Goal: Information Seeking & Learning: Learn about a topic

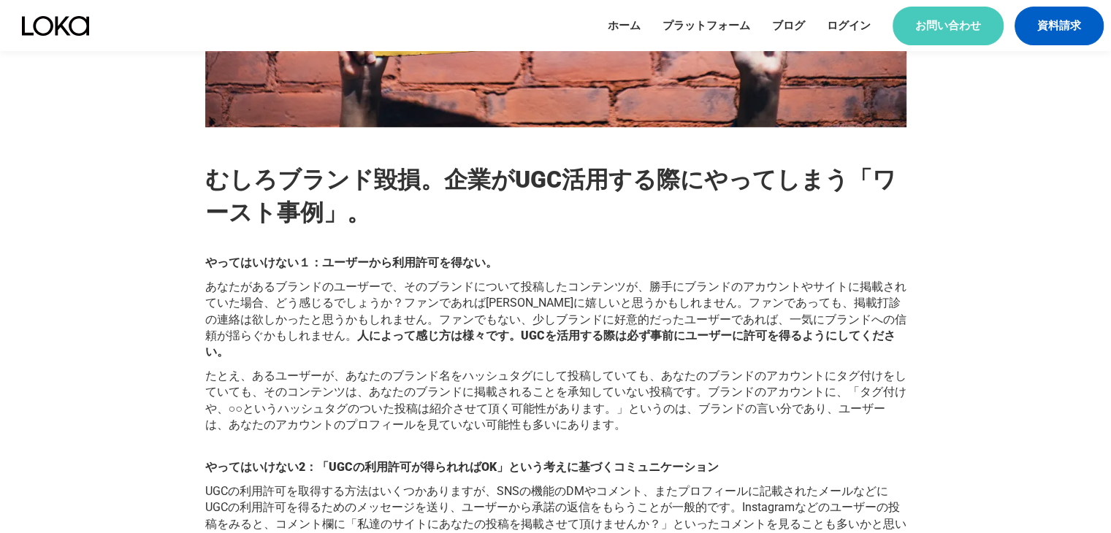
scroll to position [1607, 0]
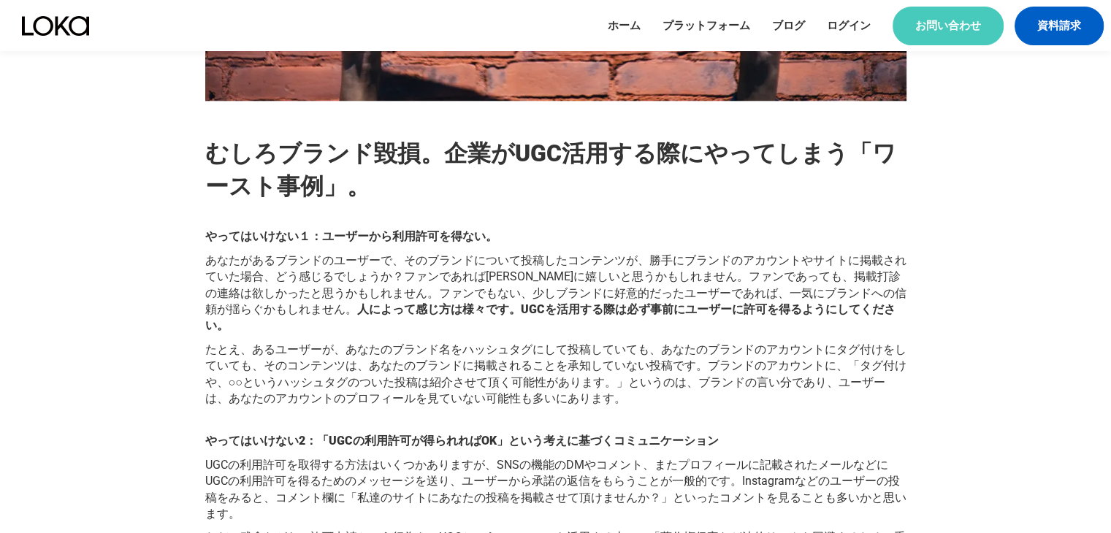
click at [466, 342] on p "たとえ、あるユーザーが、あなたのブランド名をハッシュタグにして投稿していても、あなたのブランドのアカウントにタグ付けをしていても、そのコンテンツは、あなたのブ…" at bounding box center [555, 375] width 701 height 66
click at [521, 363] on div "UGCのマーケティング活用は「効果あり」。ただし、やり方次第で「最悪の結果」になる。 ブランドに関するオンライン上のUGC（ユーザー生成コンテンツ）は、商品や…" at bounding box center [555, 536] width 701 height 2712
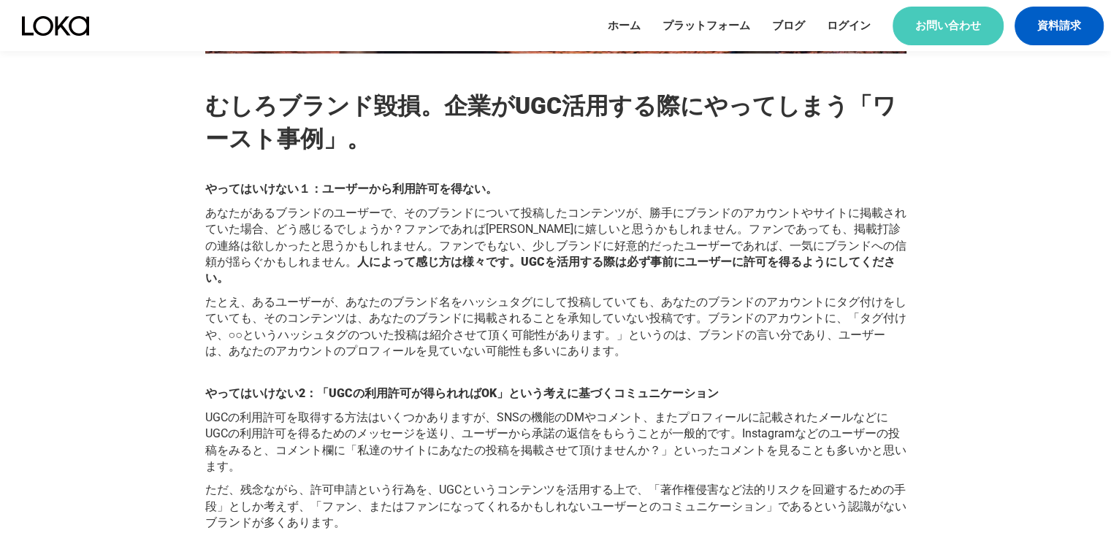
scroll to position [1680, 0]
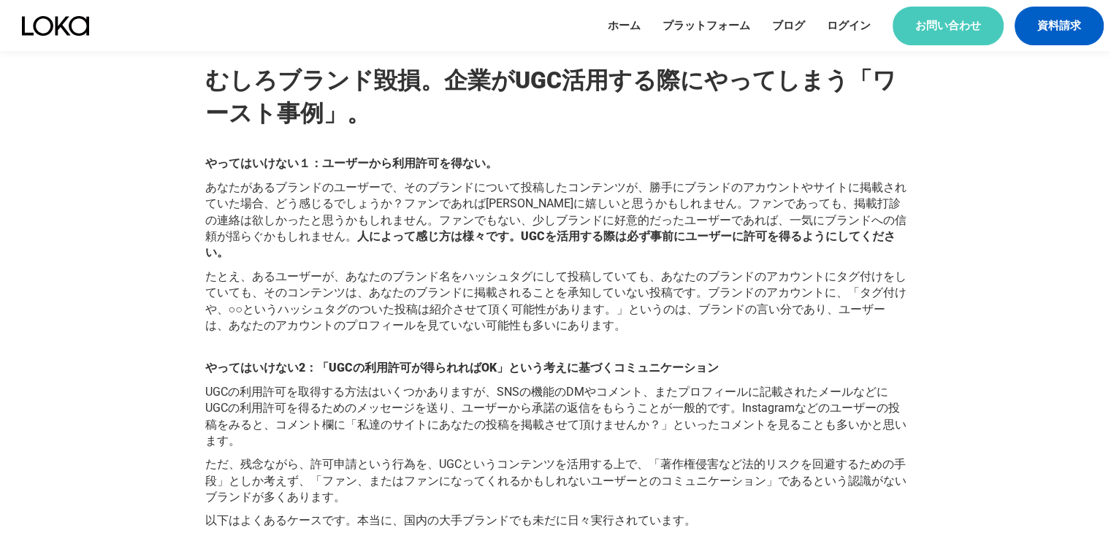
click at [609, 384] on p "UGCの利用許可を取得する方法はいくつかありますが、SNSの機能のDMやコメント、またプロフィールに記載されたメールなどにUGCの利用許可を得るためのメッセー…" at bounding box center [555, 417] width 701 height 66
click at [652, 269] on p "たとえ、あるユーザーが、あなたのブランド名をハッシュタグにして投稿していても、あなたのブランドのアカウントにタグ付けをしていても、そのコンテンツは、あなたのブ…" at bounding box center [555, 302] width 701 height 66
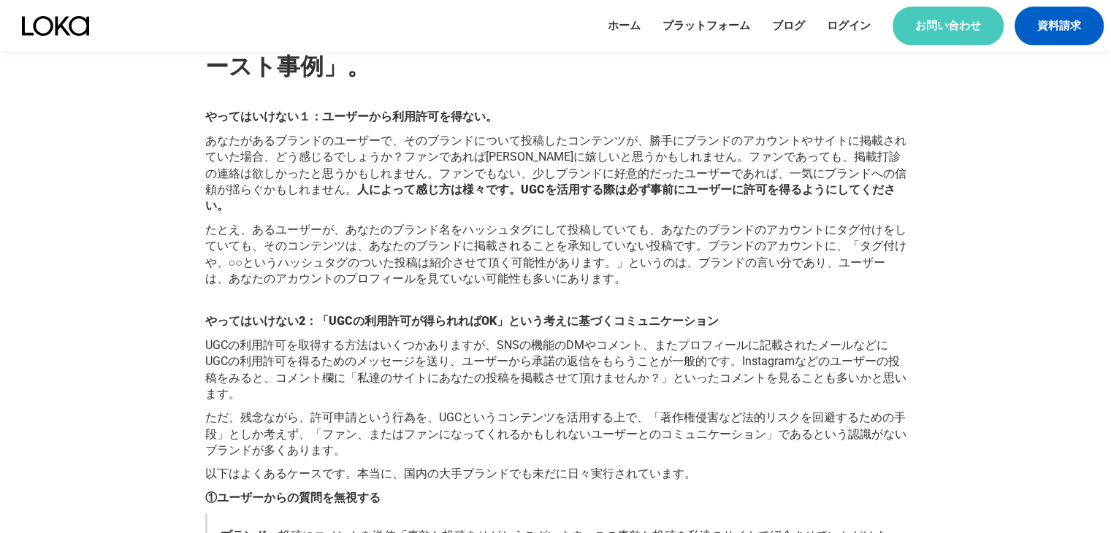
scroll to position [1754, 0]
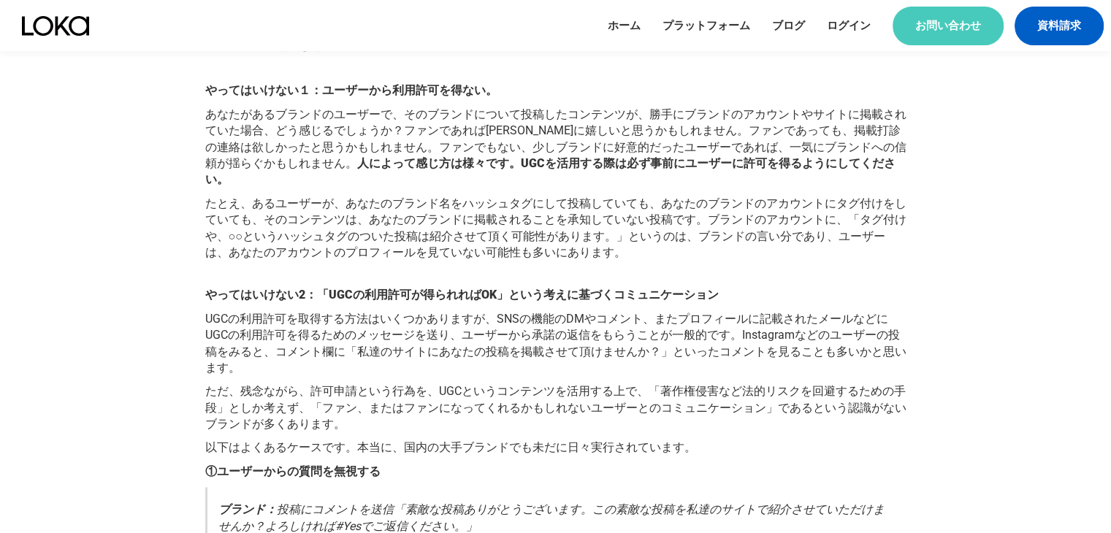
click at [441, 196] on p "たとえ、あるユーザーが、あなたのブランド名をハッシュタグにして投稿していても、あなたのブランドのアカウントにタグ付けをしていても、そのコンテンツは、あなたのブ…" at bounding box center [555, 229] width 701 height 66
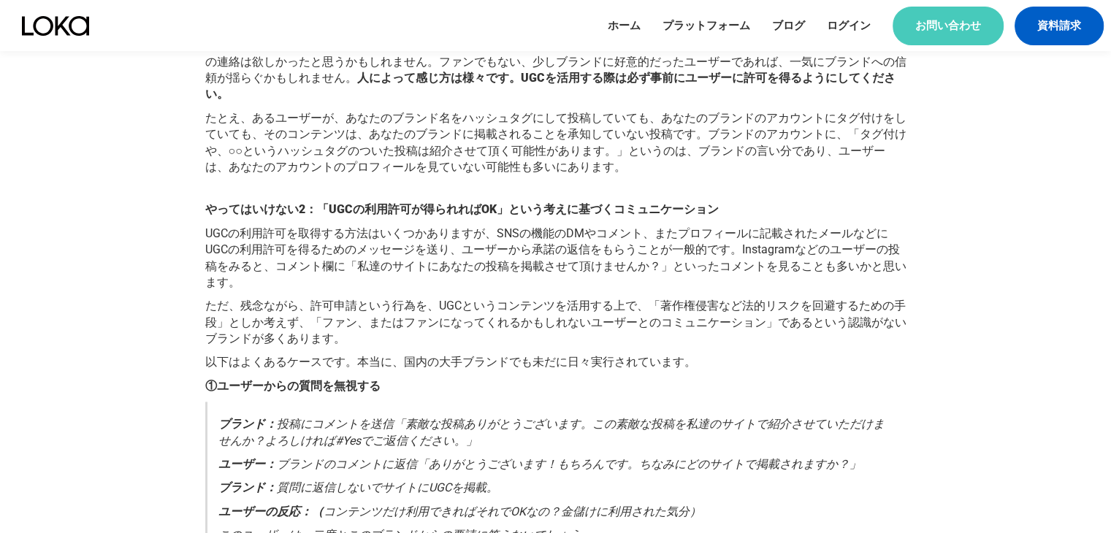
scroll to position [1827, 0]
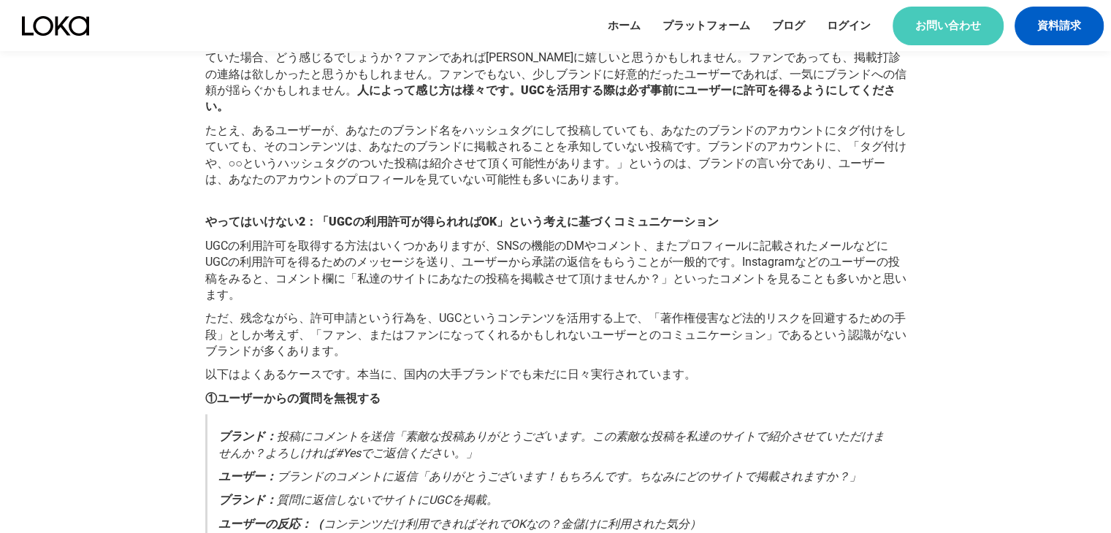
click at [489, 311] on p "ただ、残念ながら、許可申請という行為を、UGCというコンテンツを活用する上で、「著作権侵害など法的リスクを回避するための手段」としか考えず、「ファン、またはフ…" at bounding box center [555, 335] width 701 height 49
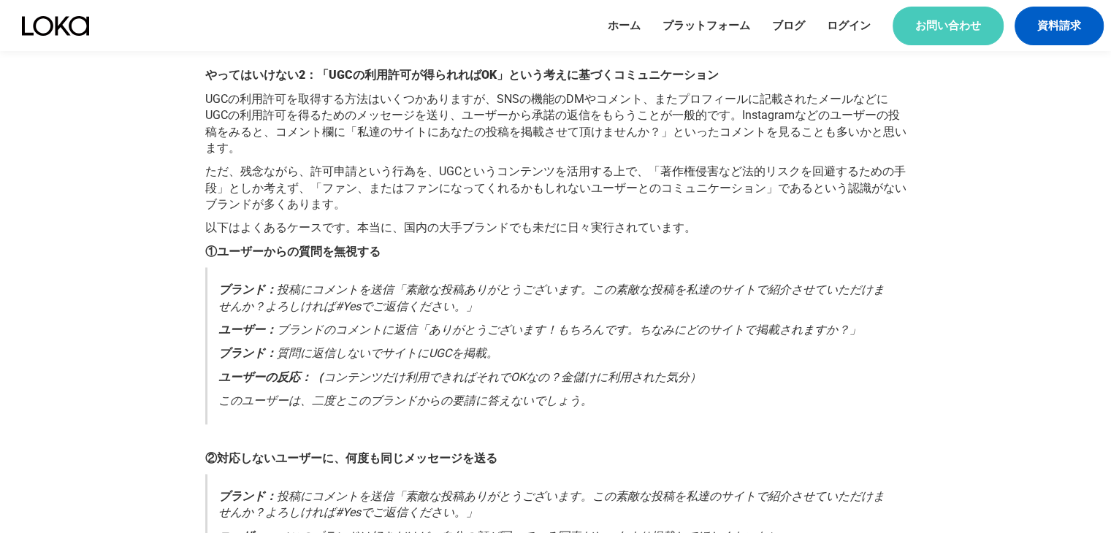
scroll to position [2046, 0]
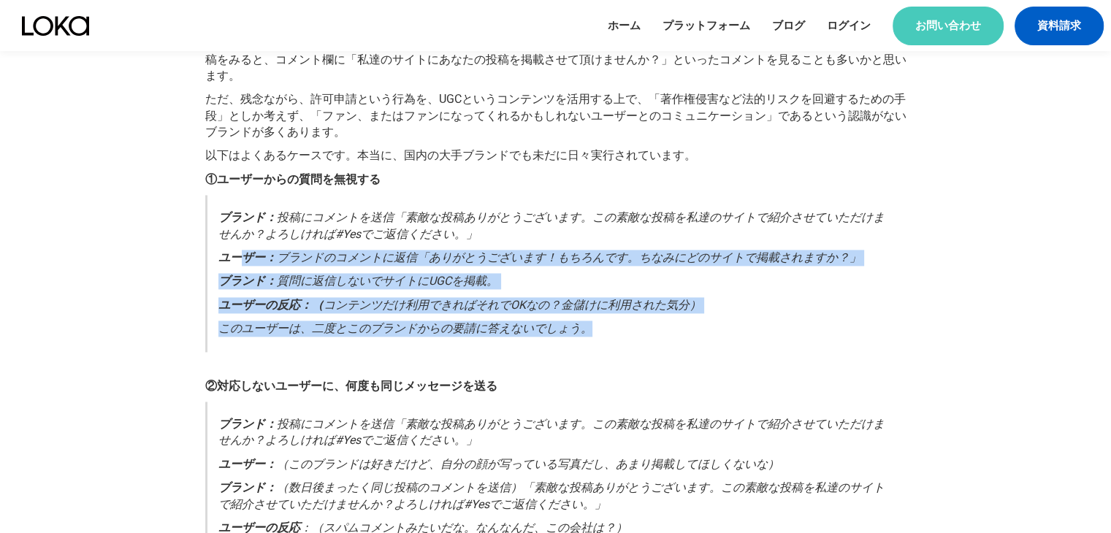
drag, startPoint x: 603, startPoint y: 289, endPoint x: 606, endPoint y: 240, distance: 49.8
click at [241, 205] on blockquote "ブランド： 投稿にコメントを送信「素敵な投稿ありがとうございます。この素敵な投稿を私達のサイトで紹介させていただけませんか？よろしければ#Yesでご返信くださ…" at bounding box center [555, 273] width 701 height 156
click at [671, 297] on p "ユーザーの反応：（ コンテンツだけ利用できればそれでOKなの？金儲けに利用された気分）" at bounding box center [556, 305] width 677 height 16
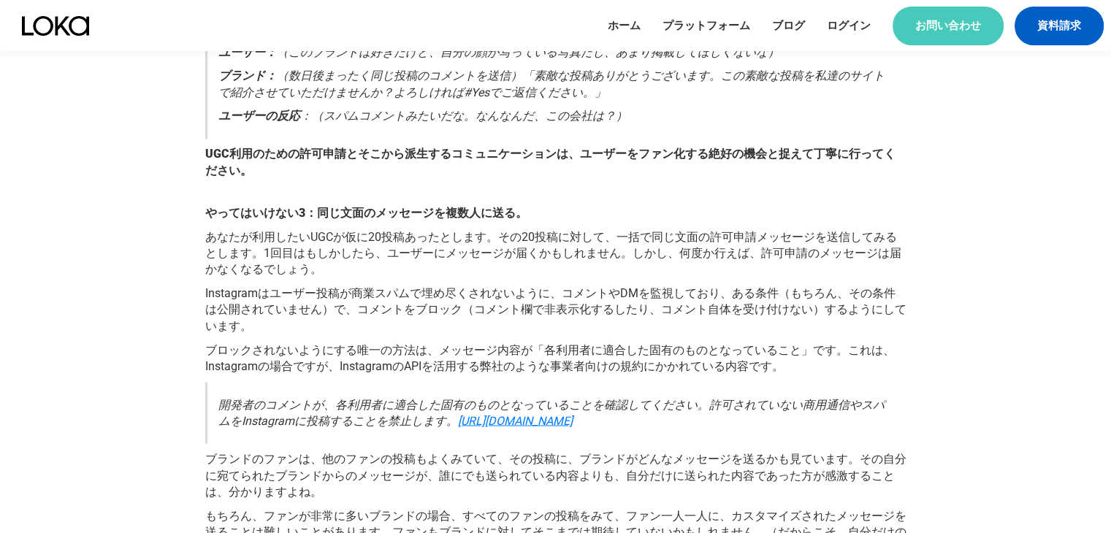
scroll to position [2484, 0]
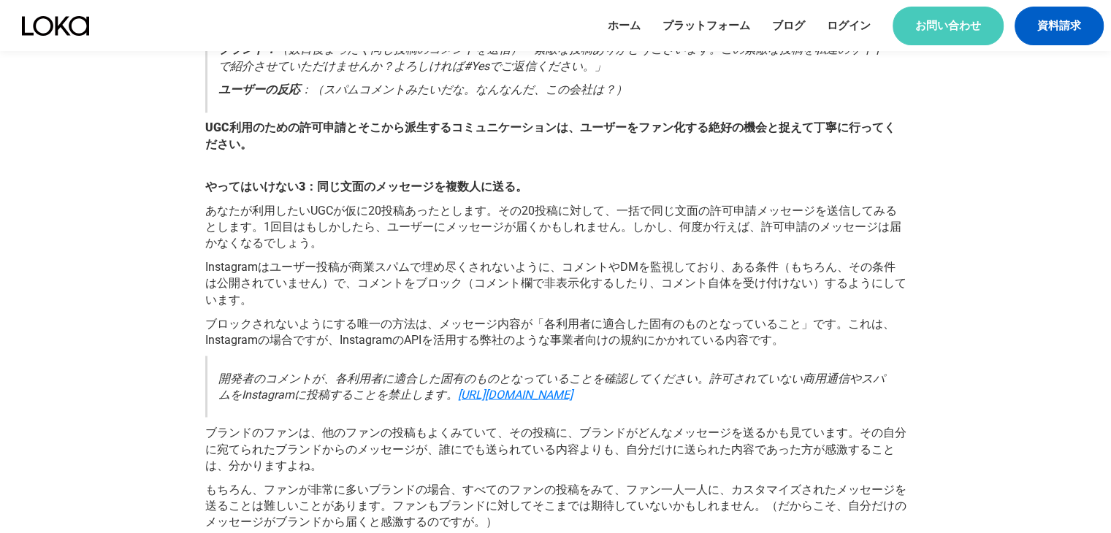
click at [530, 203] on p "あなたが利用したいUGCが仮に20投稿あったとします。その20投稿に対して、一括で同じ文面の許可申請メッセージを送信してみるとします。1回目はもしかしたら、ユ…" at bounding box center [555, 227] width 701 height 49
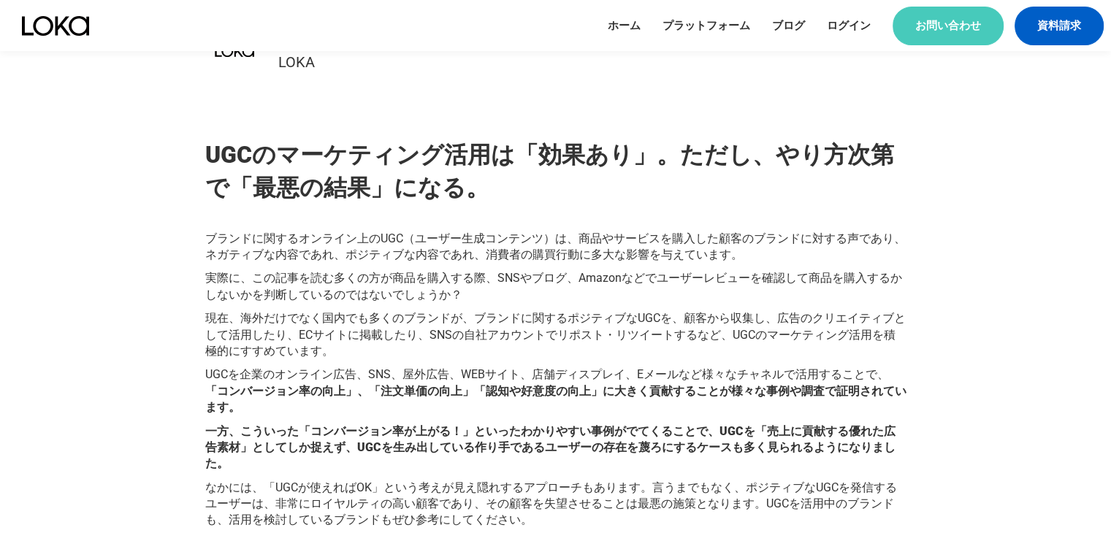
scroll to position [658, 0]
